Goal: Check status: Check status

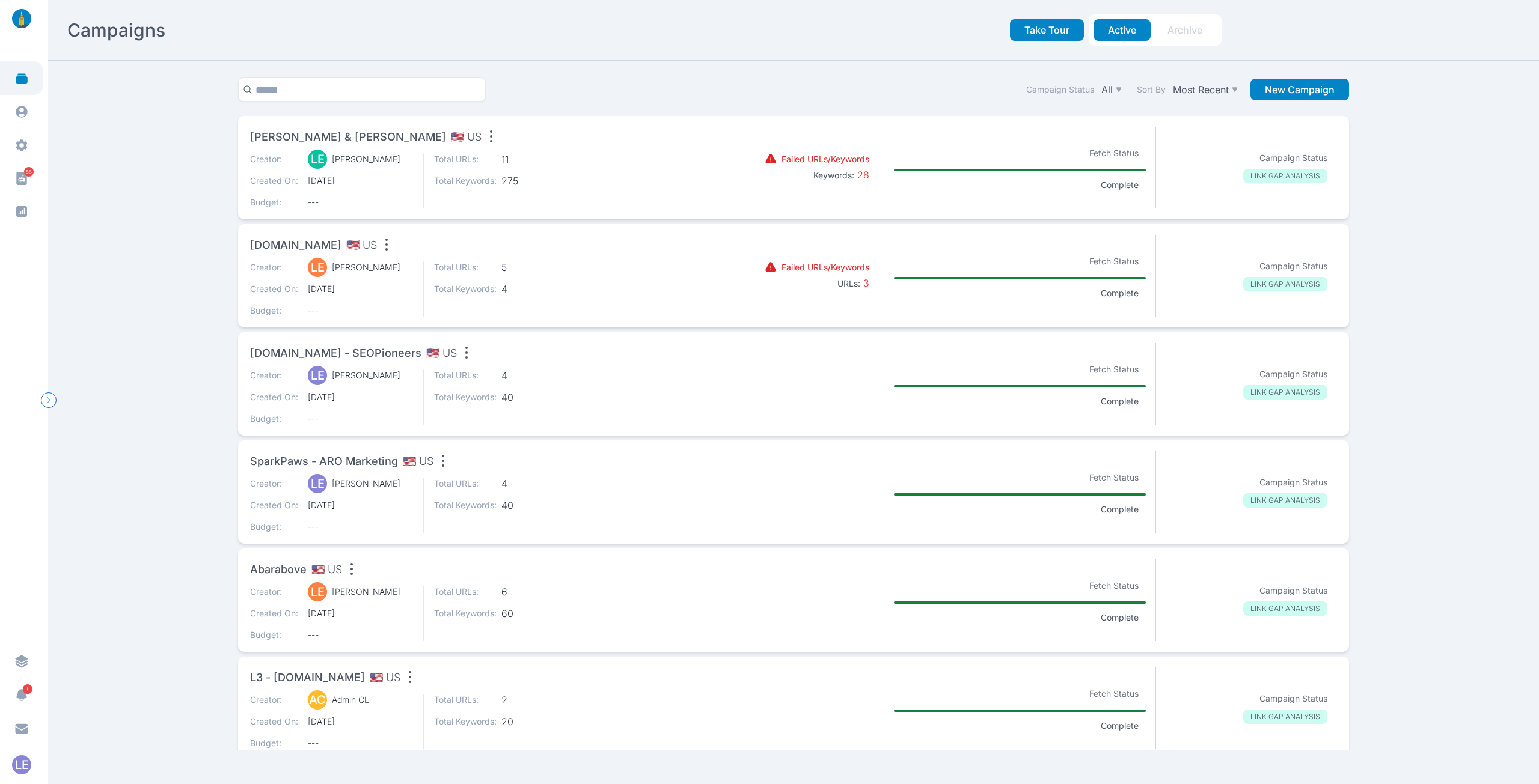
click at [604, 161] on div "Creator: LE [PERSON_NAME] Created On: [DATE] Budget: --- Total URLs: 11 Total K…" at bounding box center [476, 180] width 452 height 55
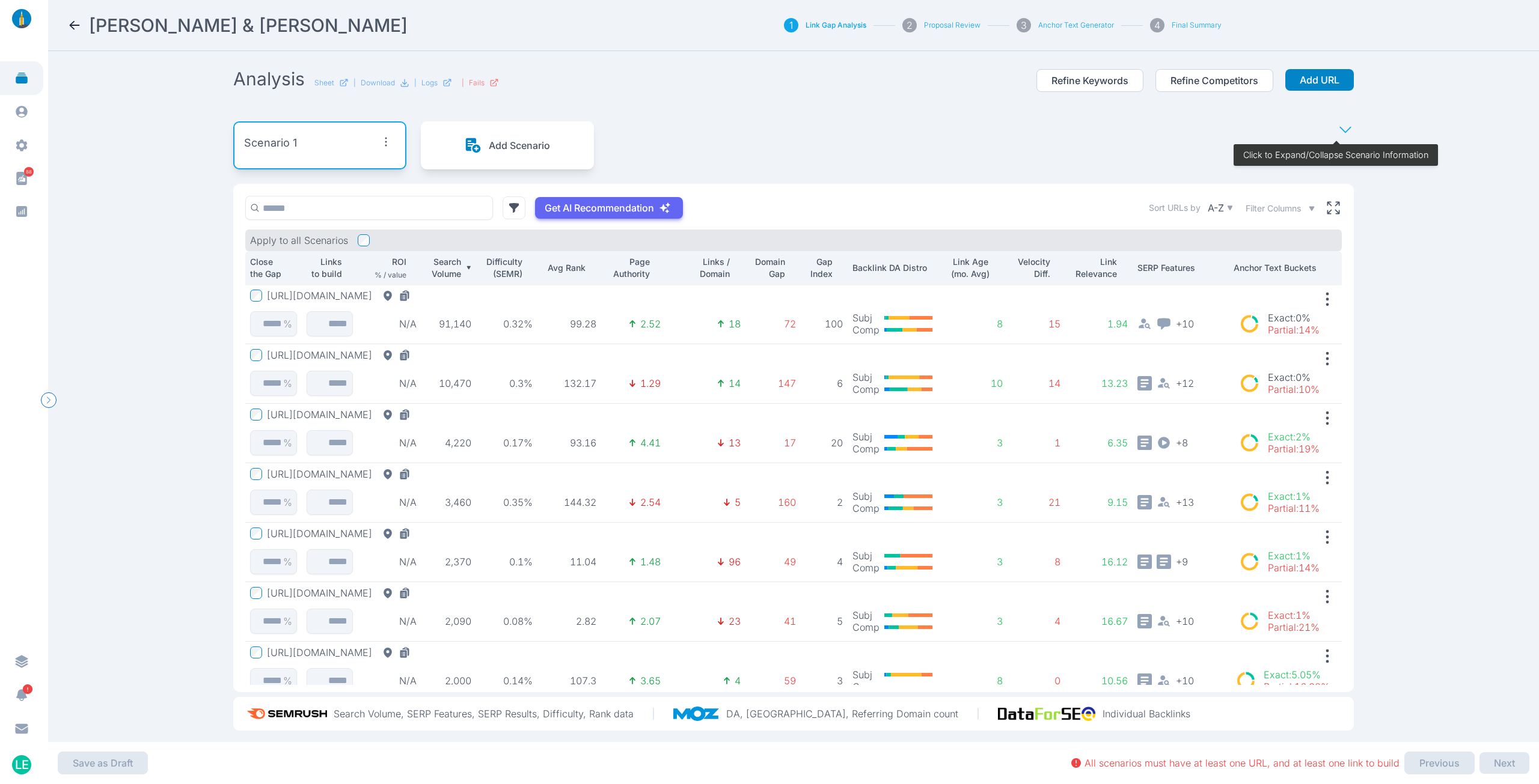
click at [374, 297] on button "[URL][DOMAIN_NAME]" at bounding box center [341, 295] width 148 height 12
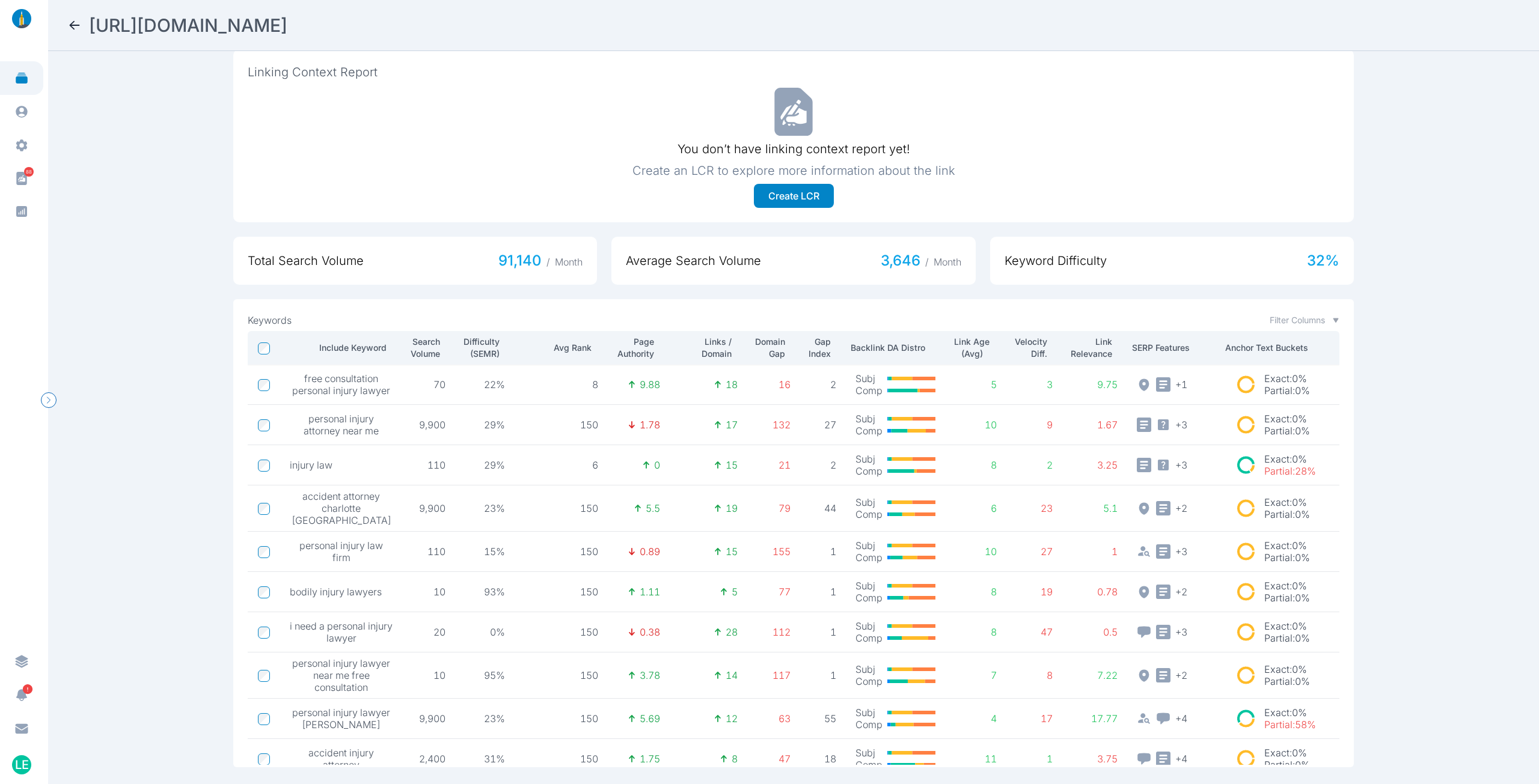
drag, startPoint x: 66, startPoint y: 30, endPoint x: 70, endPoint y: 25, distance: 6.4
click at [66, 30] on nav "[URL][DOMAIN_NAME]" at bounding box center [793, 25] width 1491 height 51
click at [70, 24] on icon at bounding box center [74, 25] width 14 height 14
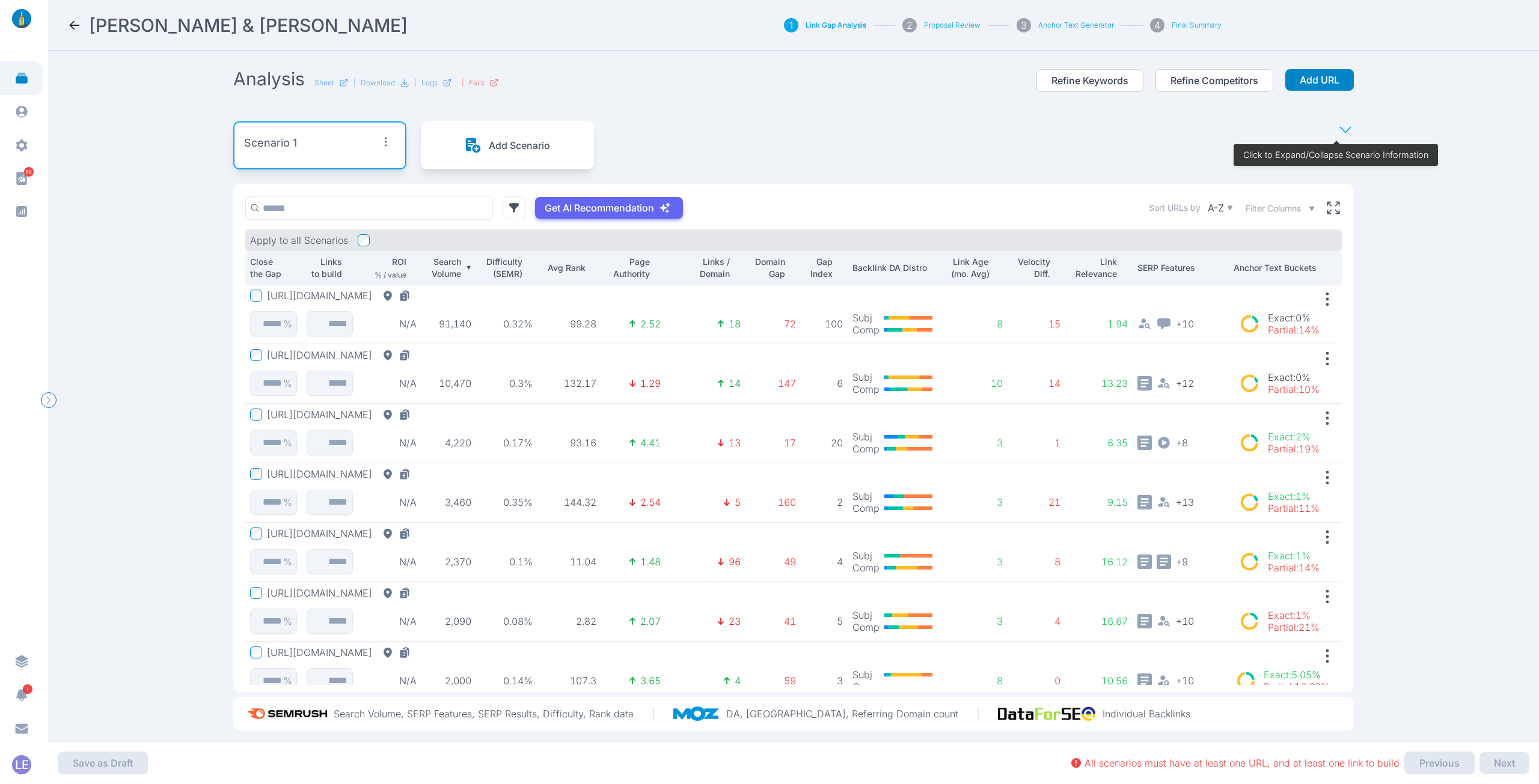
click at [783, 262] on div "Domain Gap" at bounding box center [773, 268] width 46 height 24
drag, startPoint x: 467, startPoint y: 320, endPoint x: 436, endPoint y: 321, distance: 31.0
click at [436, 321] on p "3,460" at bounding box center [449, 323] width 45 height 12
click at [415, 298] on button "[URL][DOMAIN_NAME]" at bounding box center [341, 295] width 148 height 12
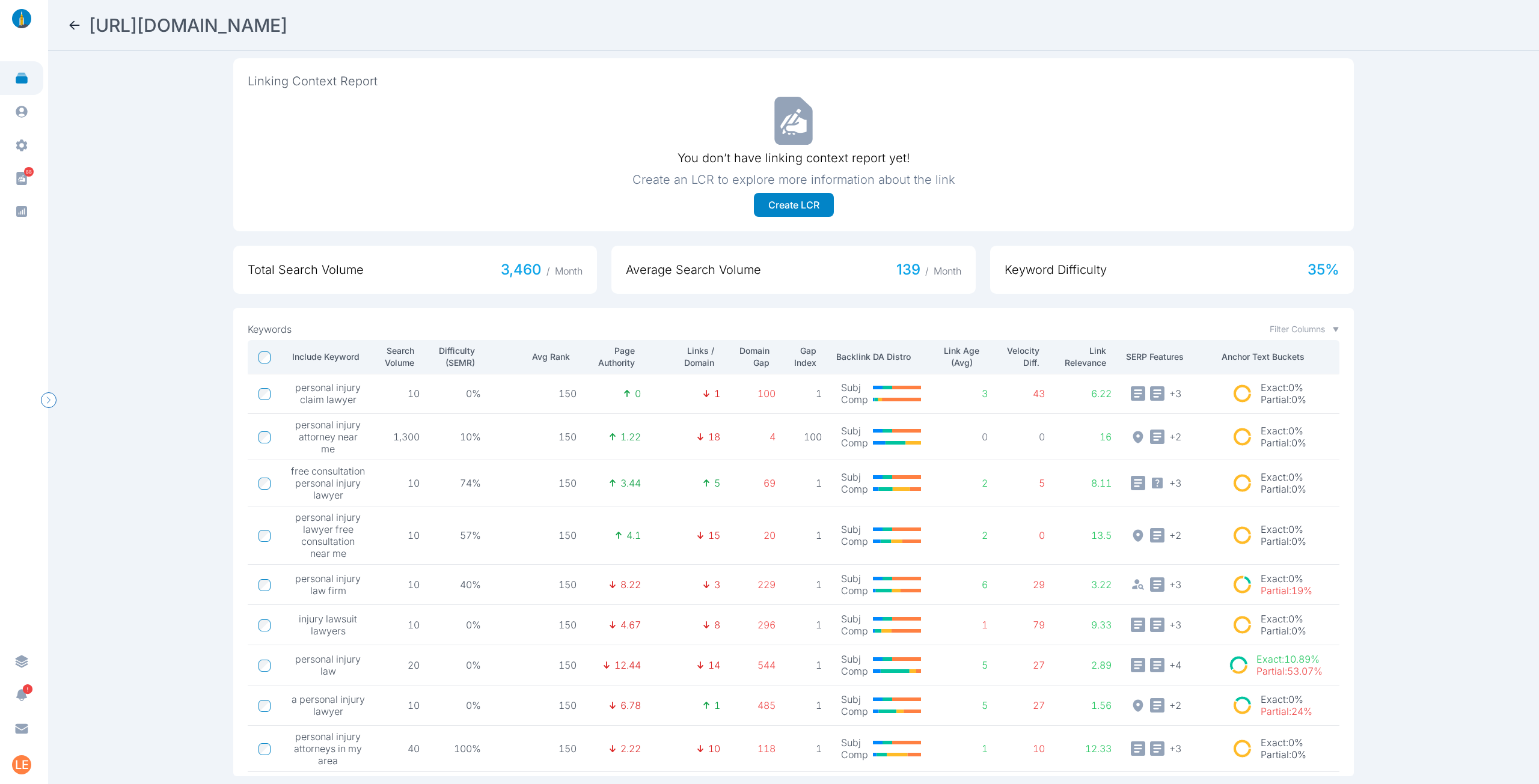
scroll to position [398, 0]
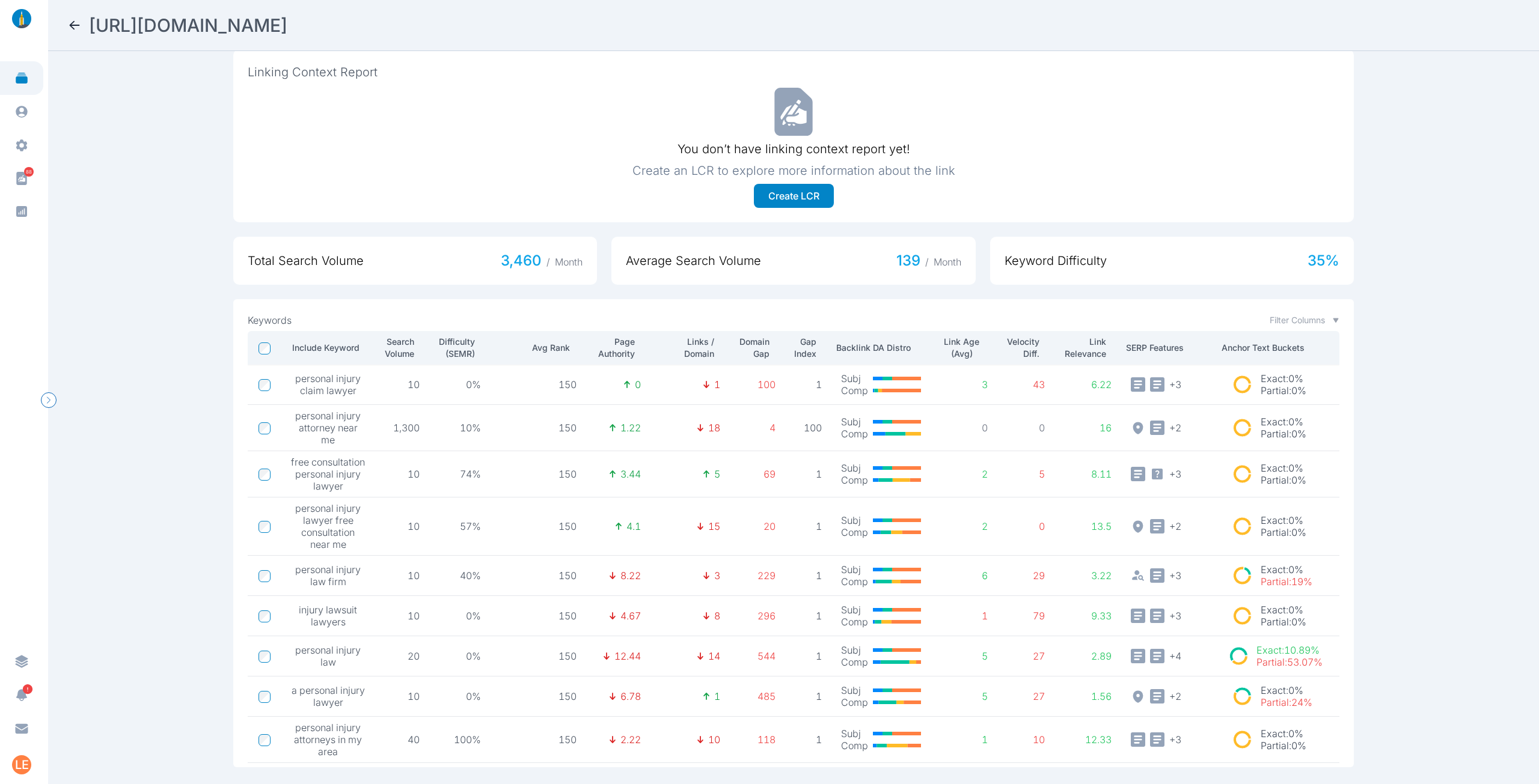
click at [70, 24] on icon at bounding box center [74, 25] width 14 height 14
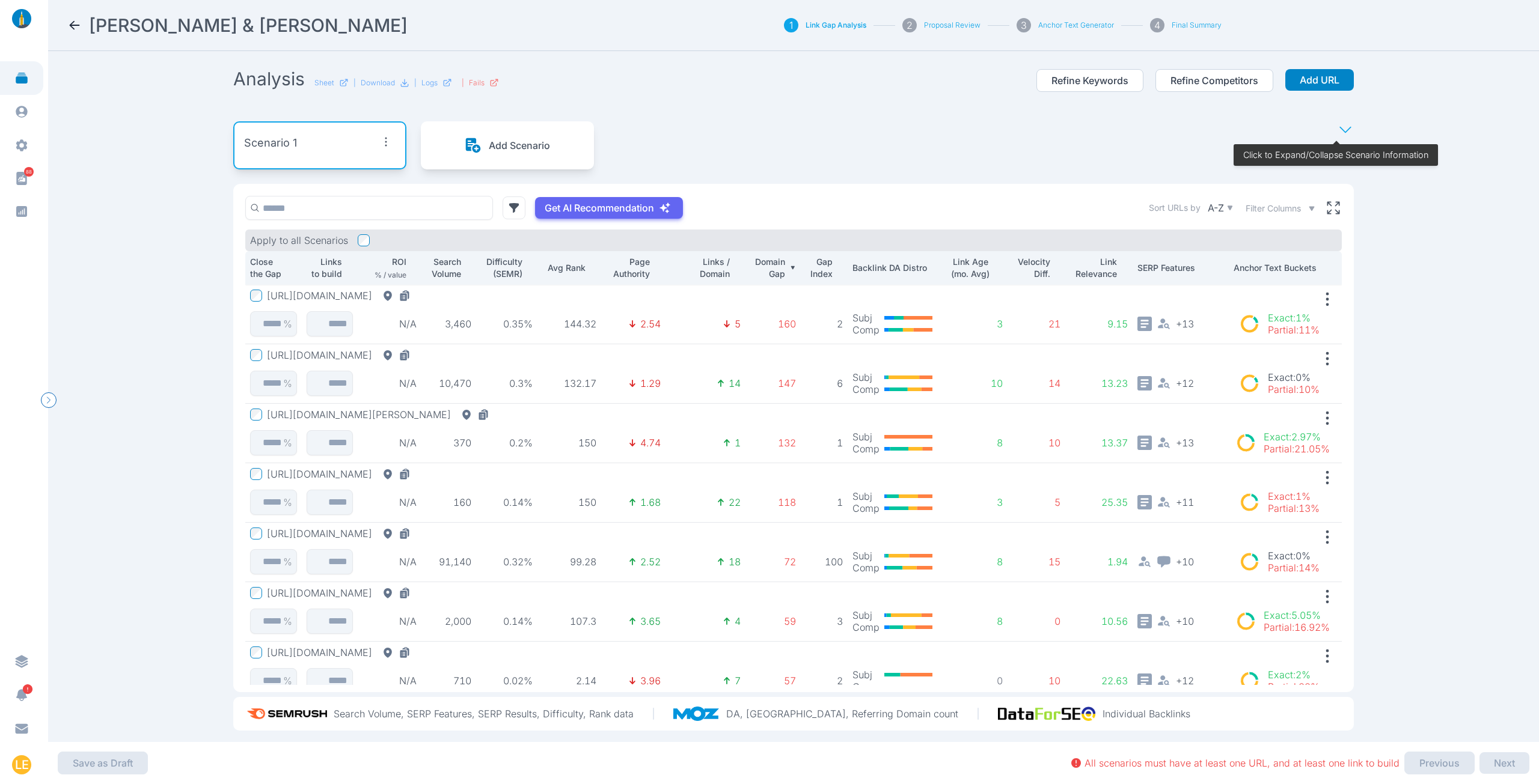
click at [398, 294] on button "[URL][DOMAIN_NAME]" at bounding box center [341, 295] width 148 height 12
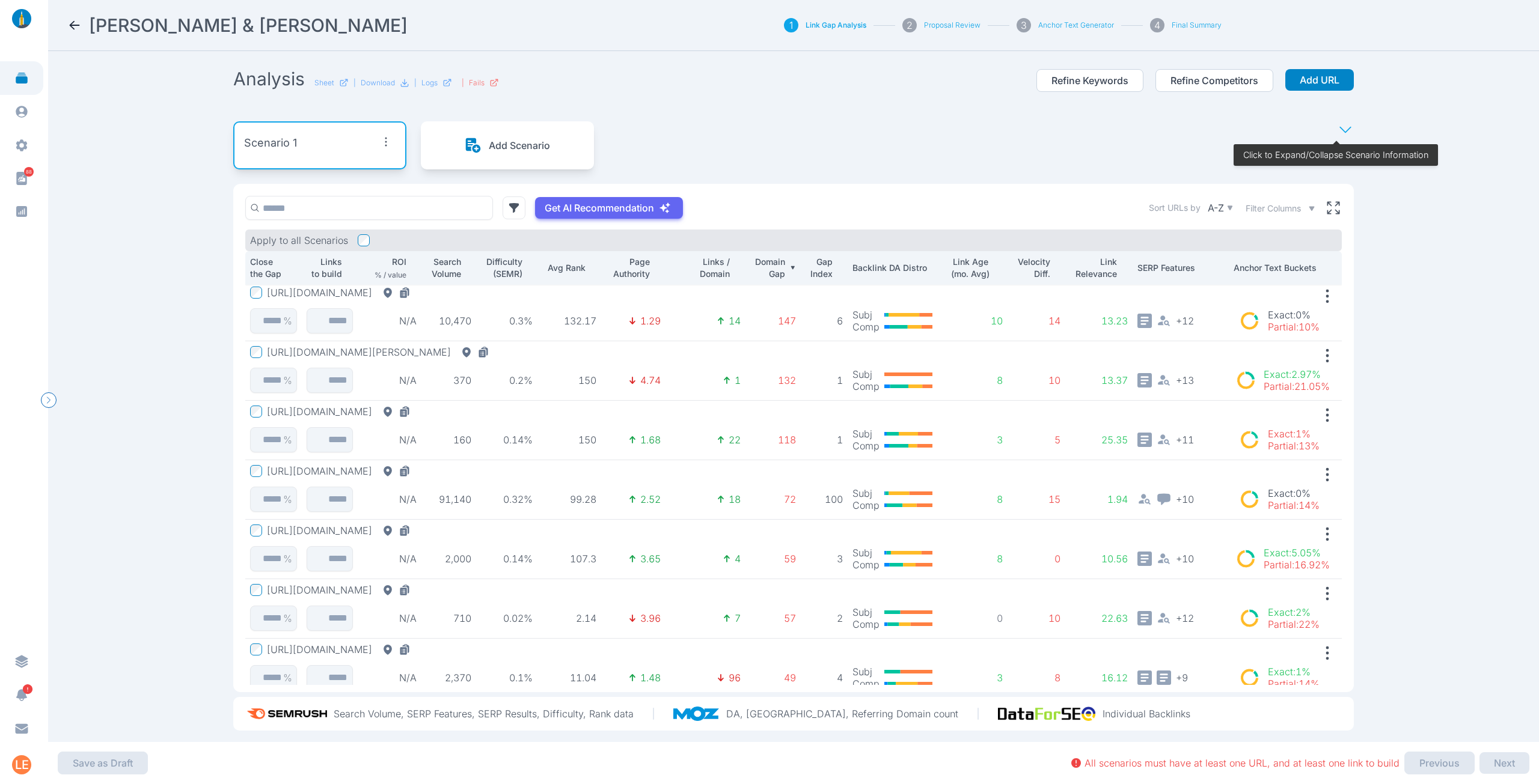
scroll to position [60, 0]
click at [481, 351] on button "[URL][DOMAIN_NAME][PERSON_NAME]" at bounding box center [380, 354] width 227 height 12
